Goal: Task Accomplishment & Management: Complete application form

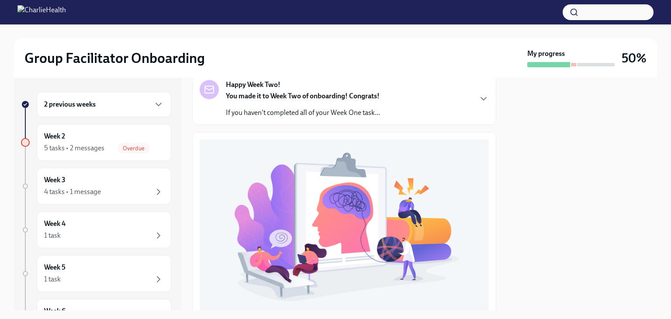
scroll to position [299, 0]
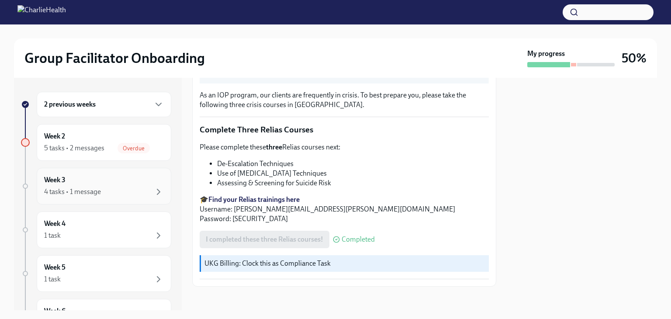
click at [98, 184] on div "Week 3 4 tasks • 1 message" at bounding box center [104, 186] width 120 height 22
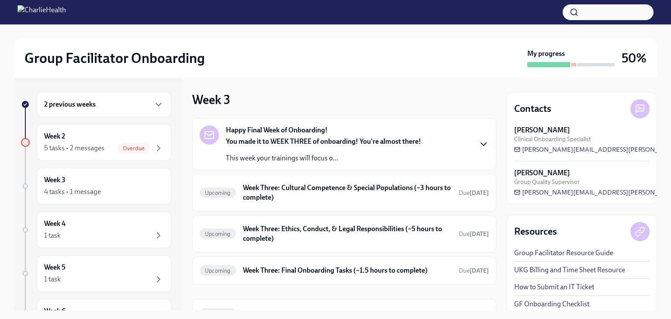
click at [478, 145] on icon "button" at bounding box center [483, 144] width 10 height 10
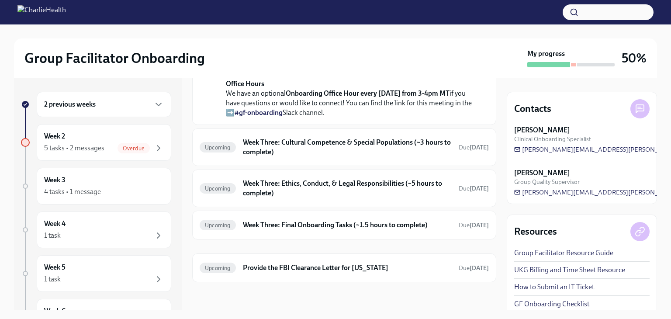
scroll to position [386, 0]
click at [129, 149] on span "Overdue" at bounding box center [133, 148] width 32 height 7
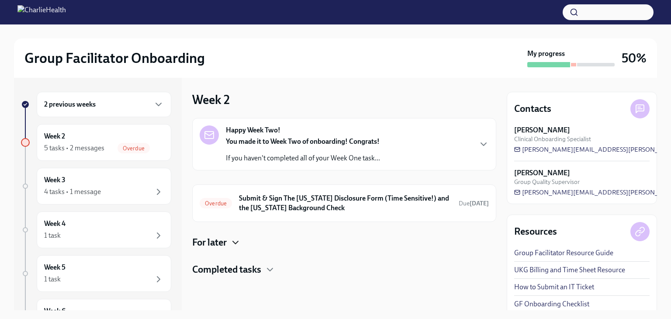
click at [232, 245] on icon "button" at bounding box center [235, 242] width 10 height 10
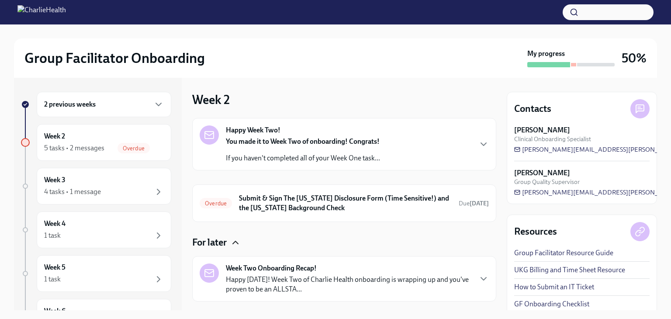
scroll to position [45, 0]
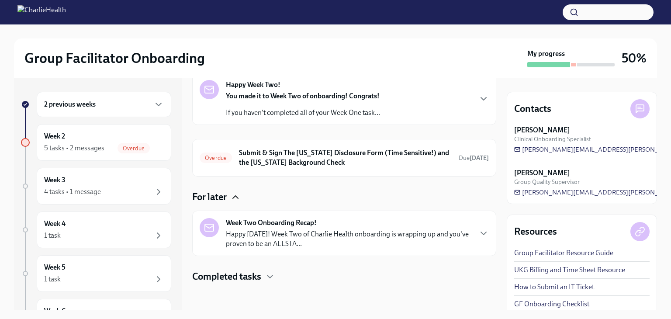
click at [274, 280] on icon "button" at bounding box center [270, 276] width 10 height 10
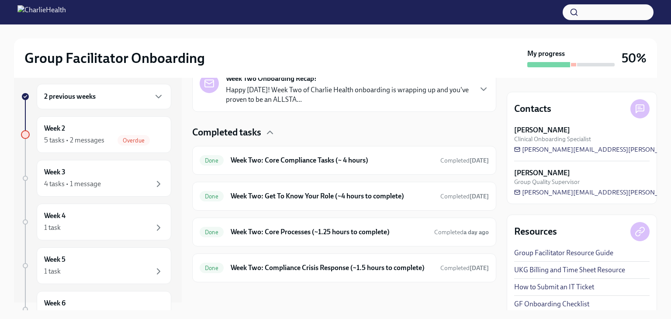
scroll to position [2, 0]
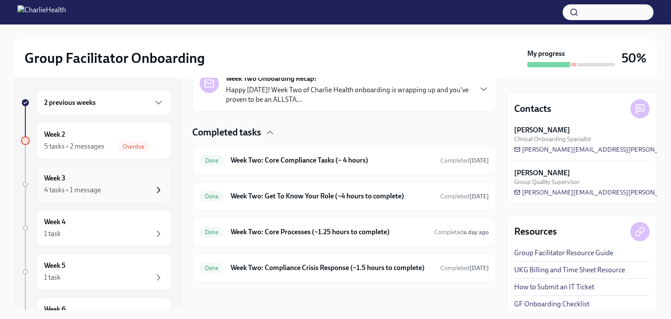
click at [153, 188] on icon "button" at bounding box center [158, 190] width 10 height 10
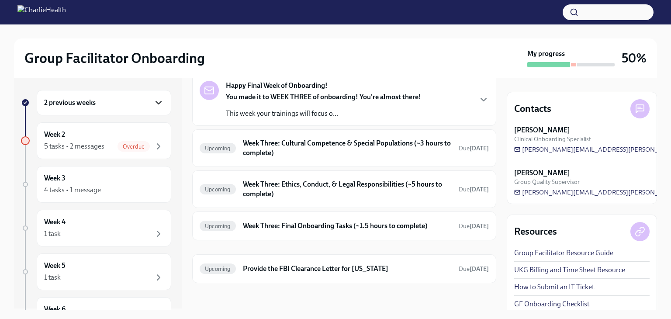
click at [154, 101] on icon "button" at bounding box center [158, 102] width 10 height 10
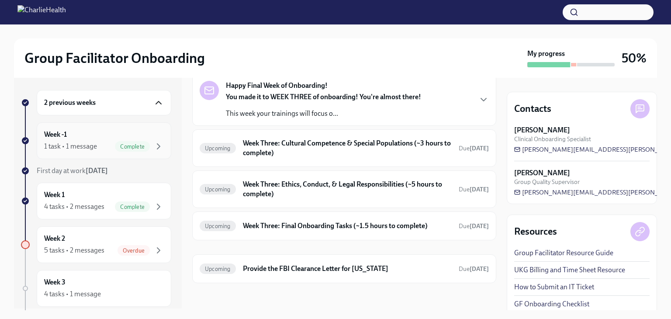
click at [95, 138] on div "Week -1 1 task • 1 message Complete" at bounding box center [104, 141] width 120 height 22
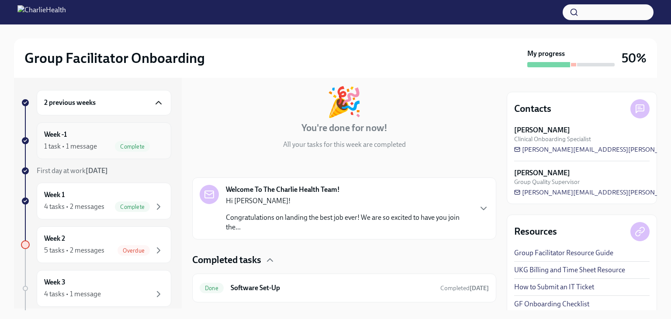
scroll to position [64, 0]
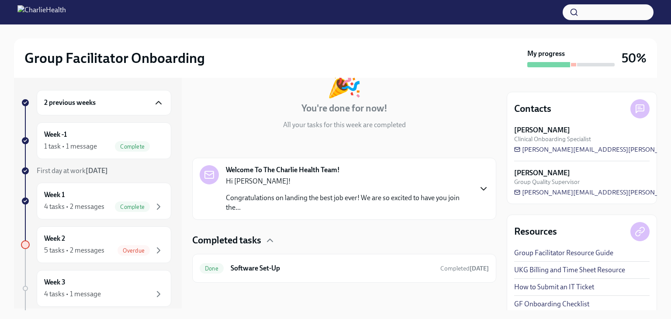
click at [478, 189] on icon "button" at bounding box center [483, 188] width 10 height 10
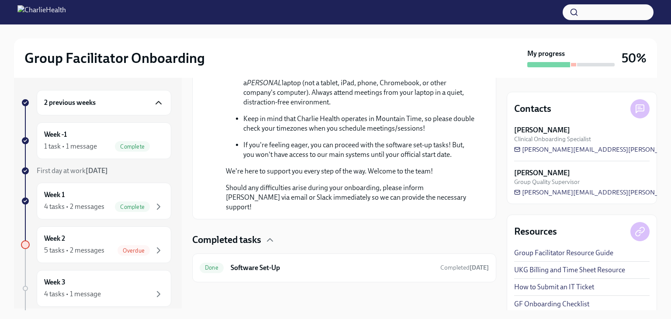
scroll to position [524, 0]
click at [292, 263] on h6 "Software Set-Up" at bounding box center [332, 268] width 203 height 10
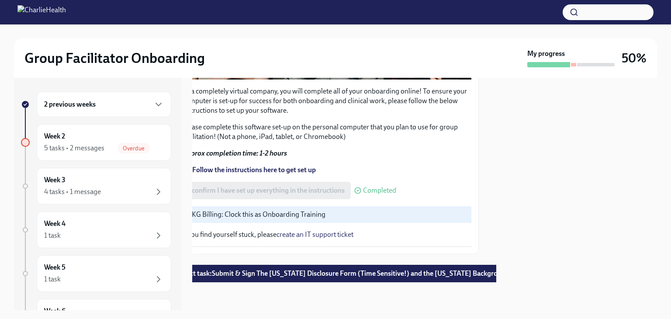
scroll to position [300, 37]
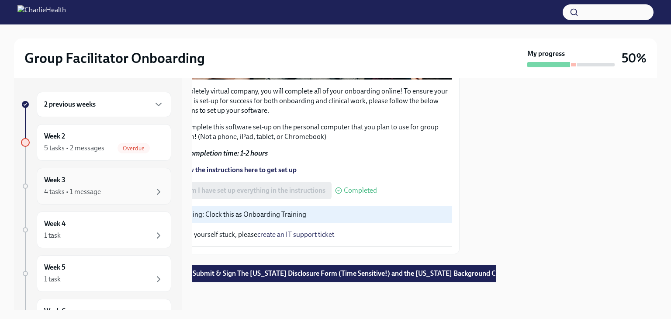
click at [124, 189] on div "4 tasks • 1 message" at bounding box center [104, 191] width 120 height 10
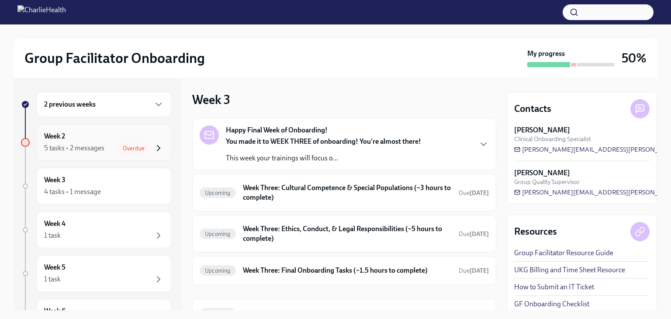
click at [153, 150] on icon "button" at bounding box center [158, 148] width 10 height 10
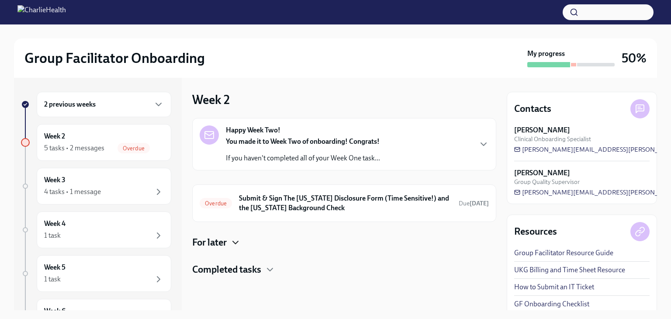
click at [231, 242] on icon "button" at bounding box center [235, 242] width 10 height 10
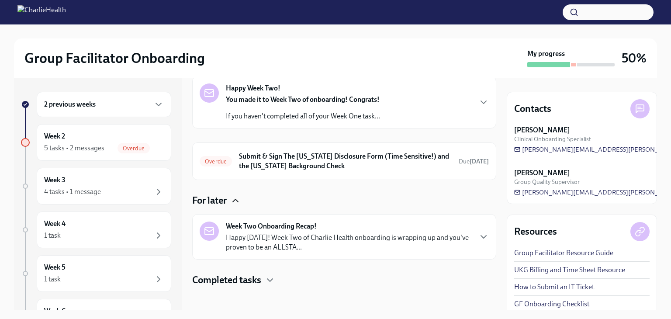
scroll to position [45, 0]
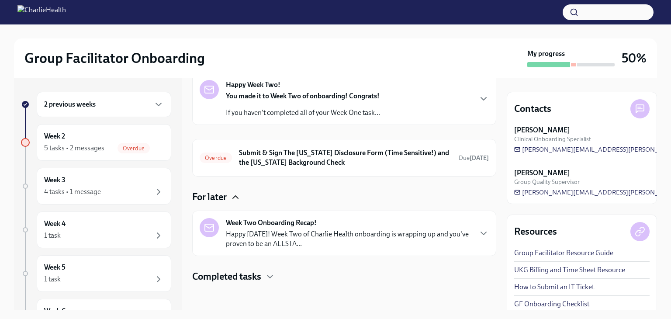
click at [260, 281] on h4 "Completed tasks" at bounding box center [226, 276] width 69 height 13
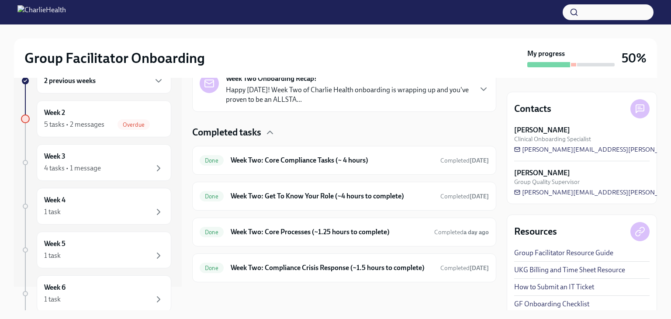
scroll to position [24, 0]
click at [157, 166] on icon "button" at bounding box center [158, 167] width 10 height 10
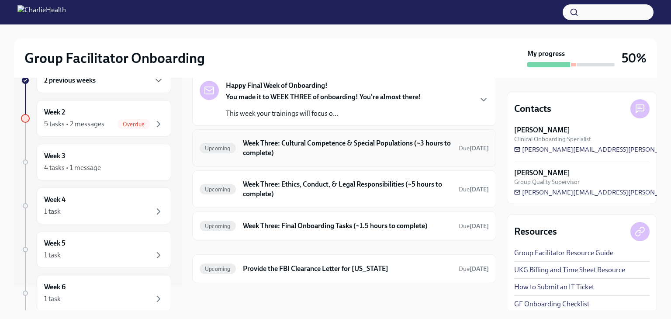
click at [302, 142] on h6 "Week Three: Cultural Competence & Special Populations (~3 hours to complete)" at bounding box center [347, 147] width 209 height 19
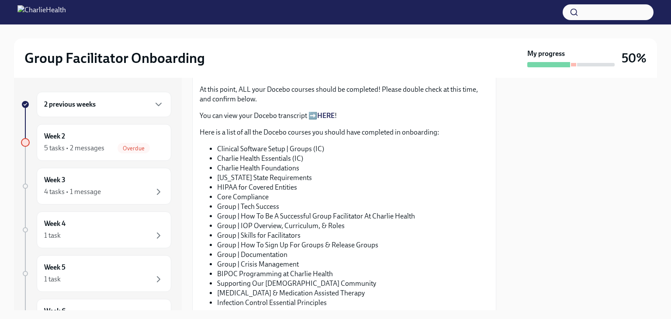
scroll to position [473, 0]
click at [327, 112] on link "HERE" at bounding box center [325, 116] width 17 height 8
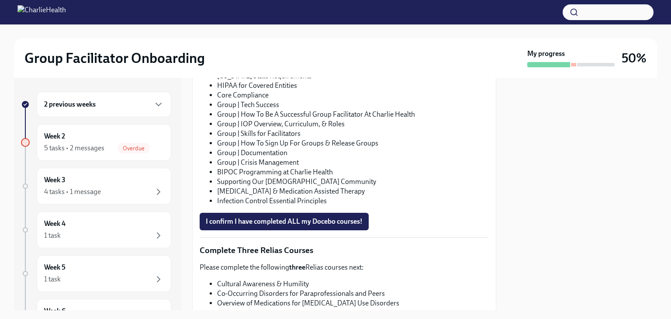
scroll to position [578, 0]
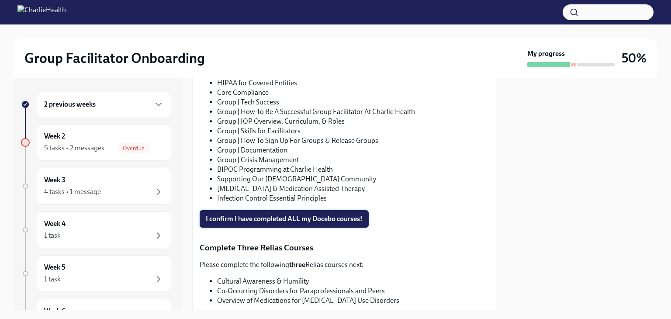
click at [215, 214] on span "I confirm I have completed ALL my Docebo courses!" at bounding box center [284, 218] width 157 height 9
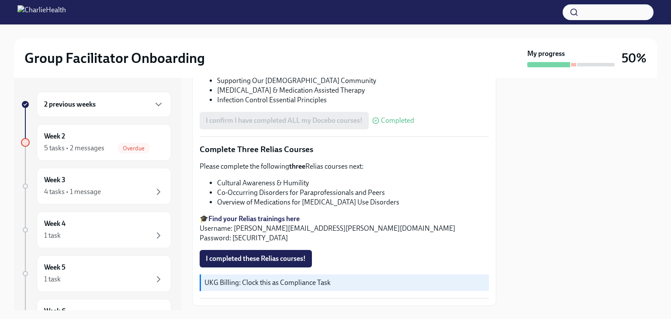
scroll to position [679, 0]
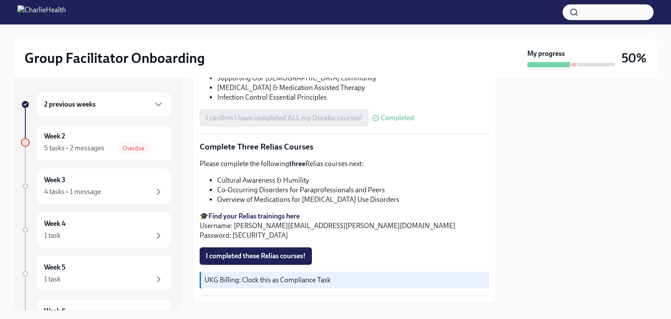
click at [261, 212] on strong "Find your Relias trainings here" at bounding box center [253, 216] width 91 height 8
